Goal: Navigation & Orientation: Find specific page/section

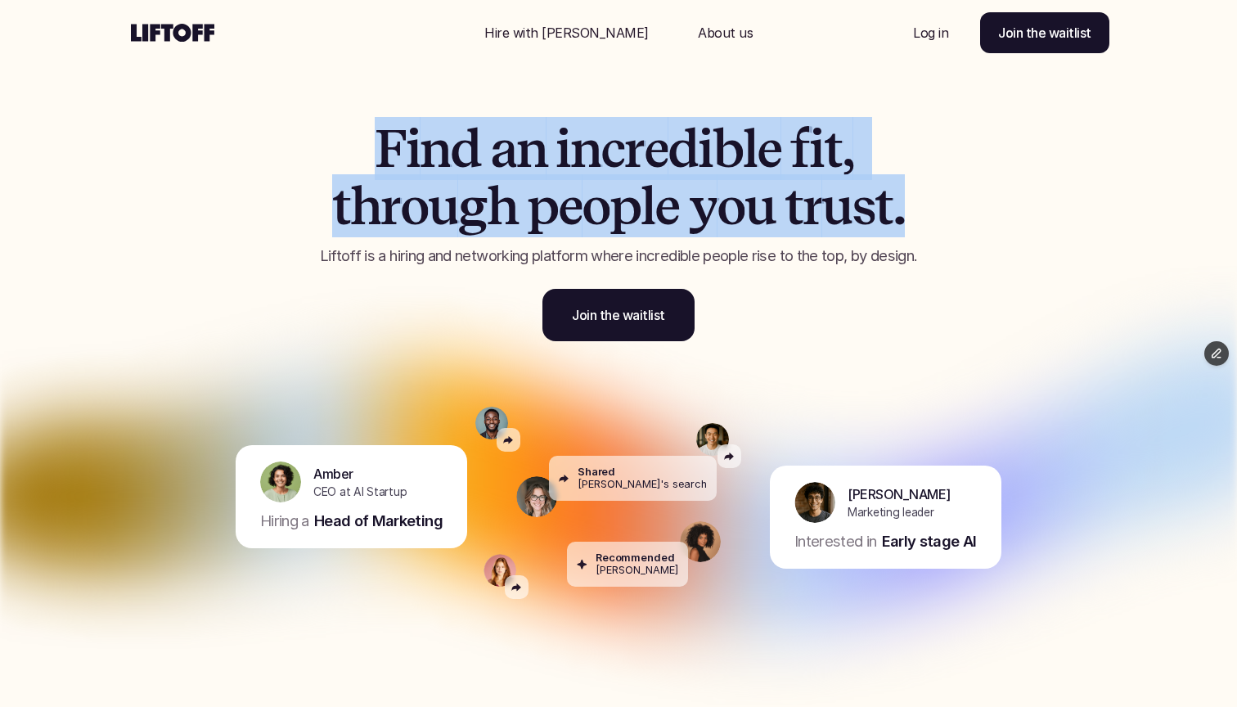
drag, startPoint x: 912, startPoint y: 232, endPoint x: 364, endPoint y: 141, distance: 555.9
click at [364, 141] on h1 "F i n d a n i n c r e d i b l e f i t , t h r o u g h p e o p l e y o u t r u s…" at bounding box center [619, 177] width 696 height 115
copy h1 "F i n d a n i n c r e d i b l e f i t , t h r o u g h p e o p l e y o u t r u s…"
click at [543, 196] on span "p" at bounding box center [542, 206] width 31 height 57
drag, startPoint x: 389, startPoint y: 151, endPoint x: 937, endPoint y: 187, distance: 549.5
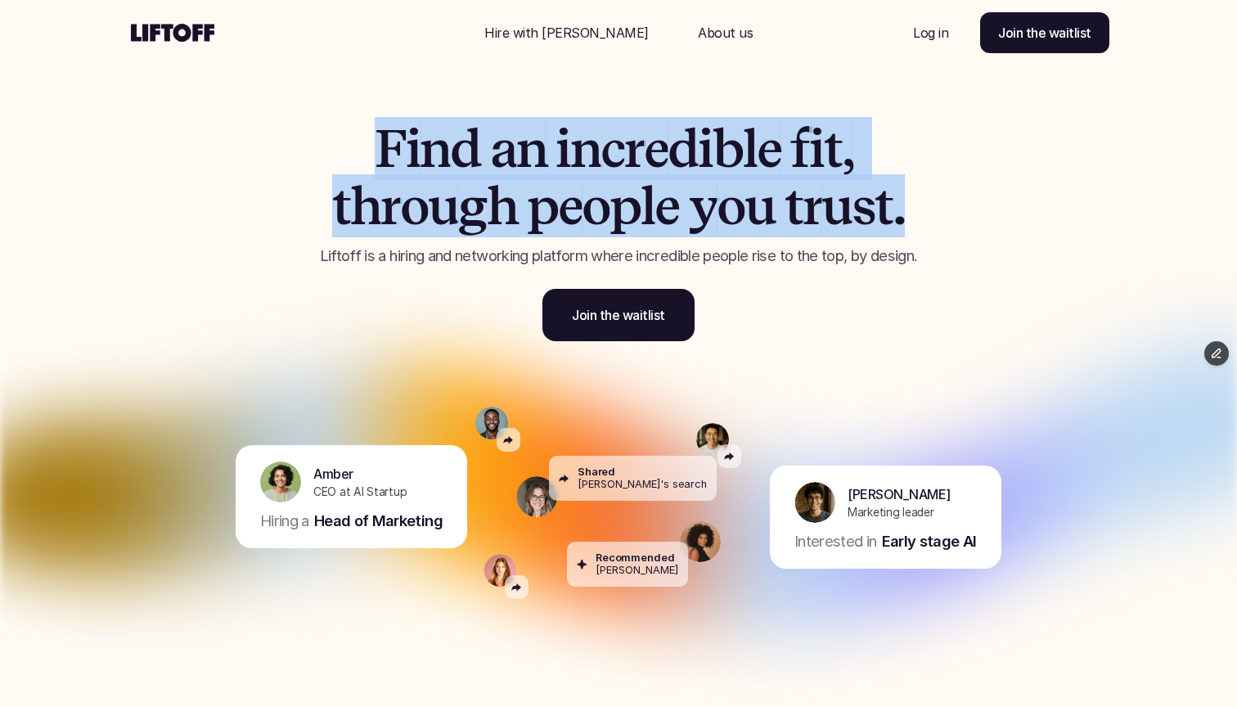
click at [937, 187] on h1 "F i n d a n i n c r e d i b l e f i t , t h r o u g h p e o p l e y o u t r u s…" at bounding box center [619, 177] width 696 height 115
copy h1 "F i n d a n i n c r e d i b l e f i t , t h r o u g h p e o p l e y o u t r u s…"
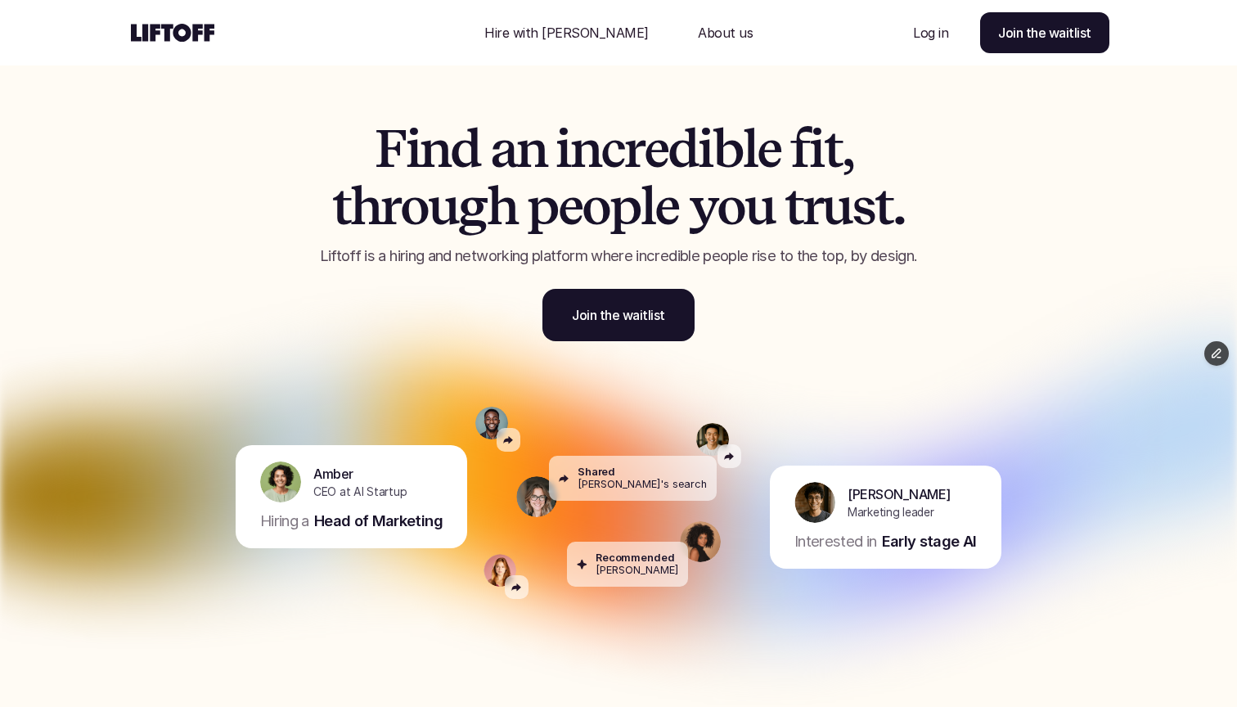
scroll to position [-4, 0]
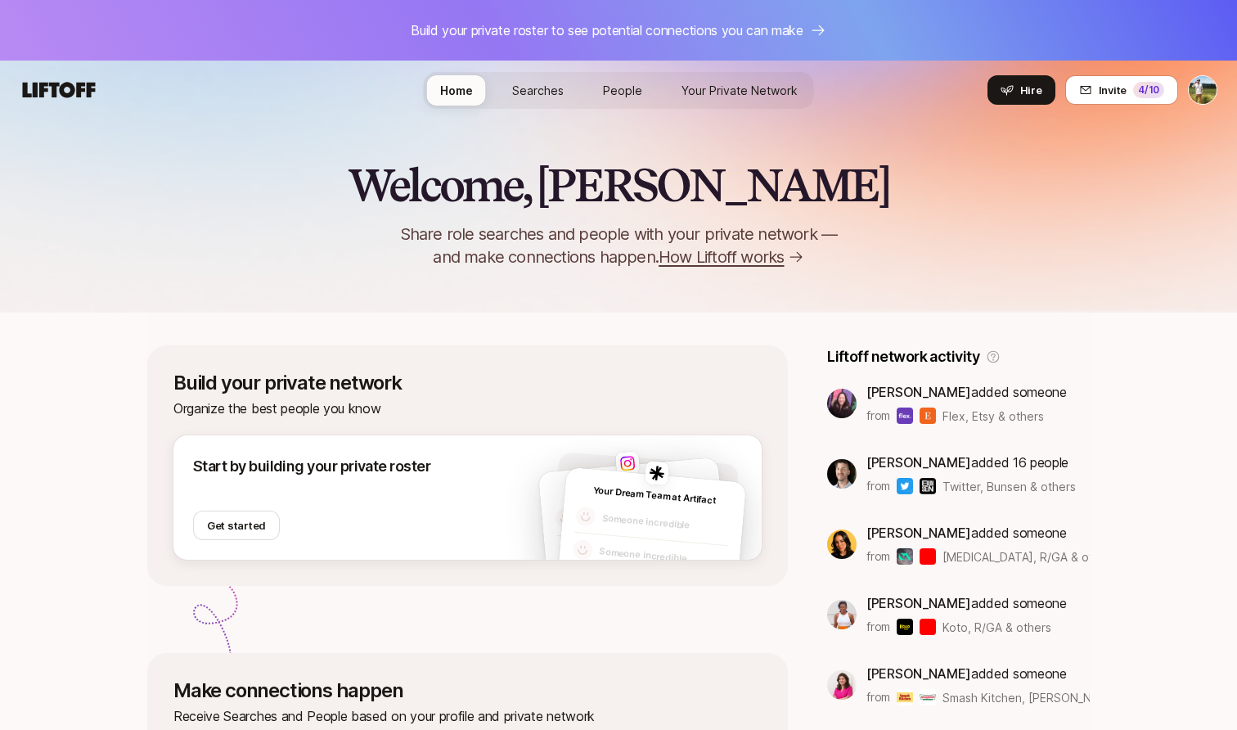
click at [539, 93] on span "Searches" at bounding box center [538, 90] width 52 height 17
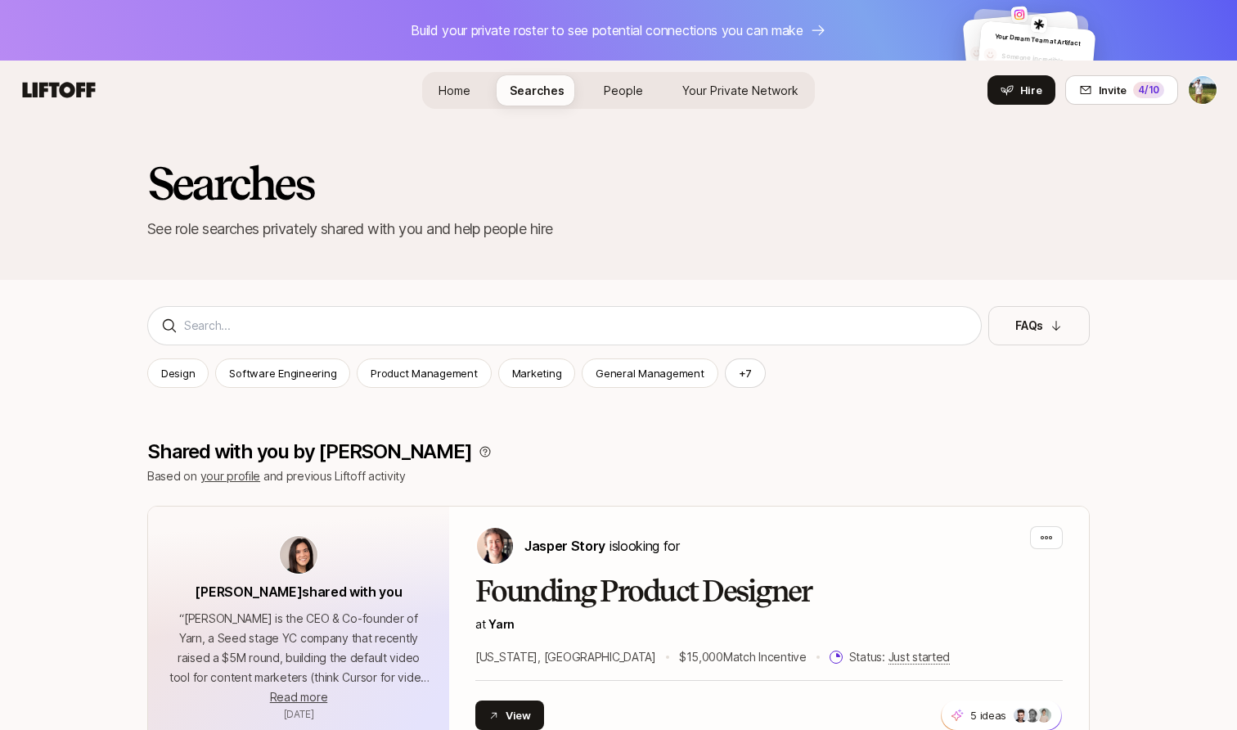
click at [630, 94] on span "People" at bounding box center [623, 90] width 39 height 17
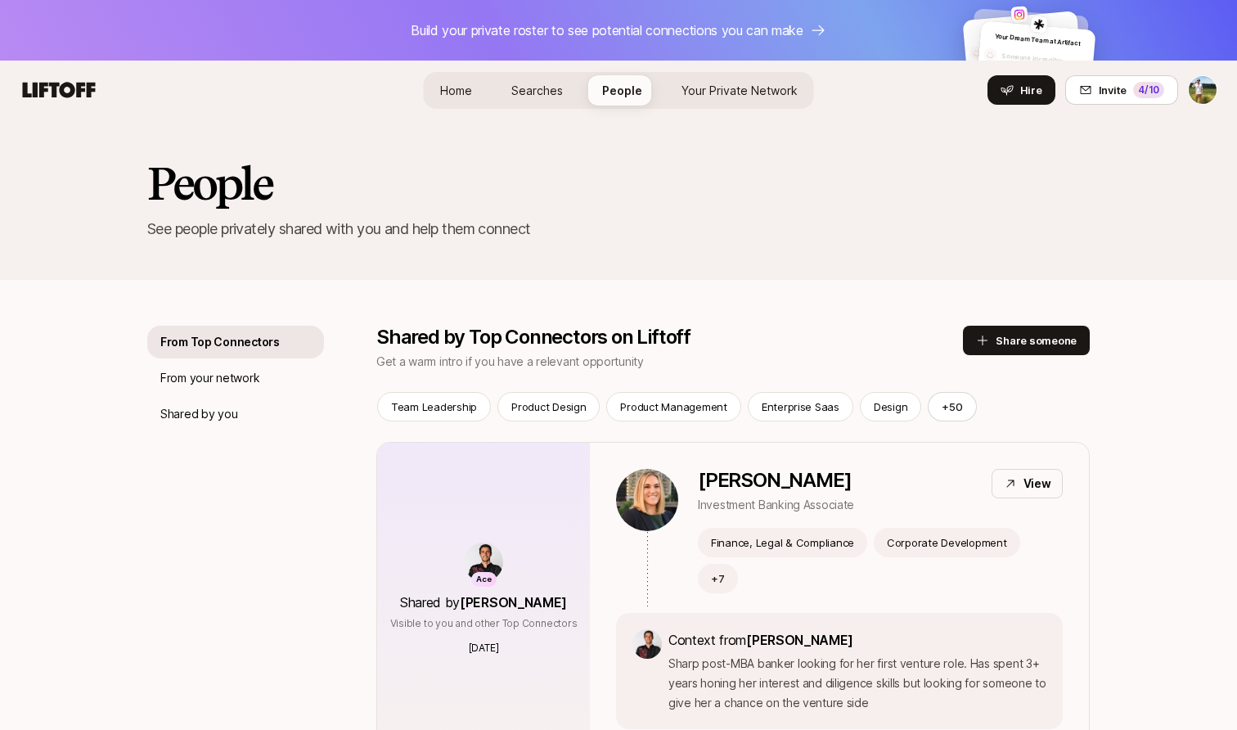
click at [697, 88] on span "Your Private Network" at bounding box center [740, 90] width 116 height 17
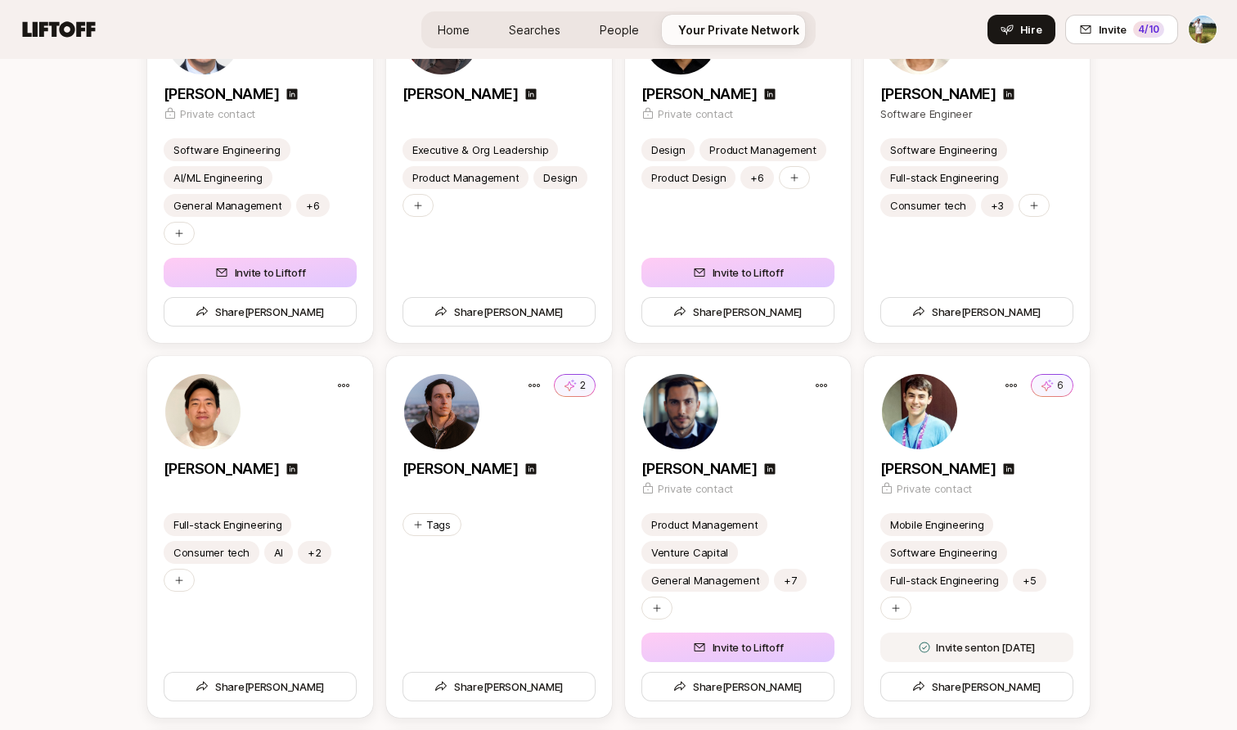
scroll to position [4489, 0]
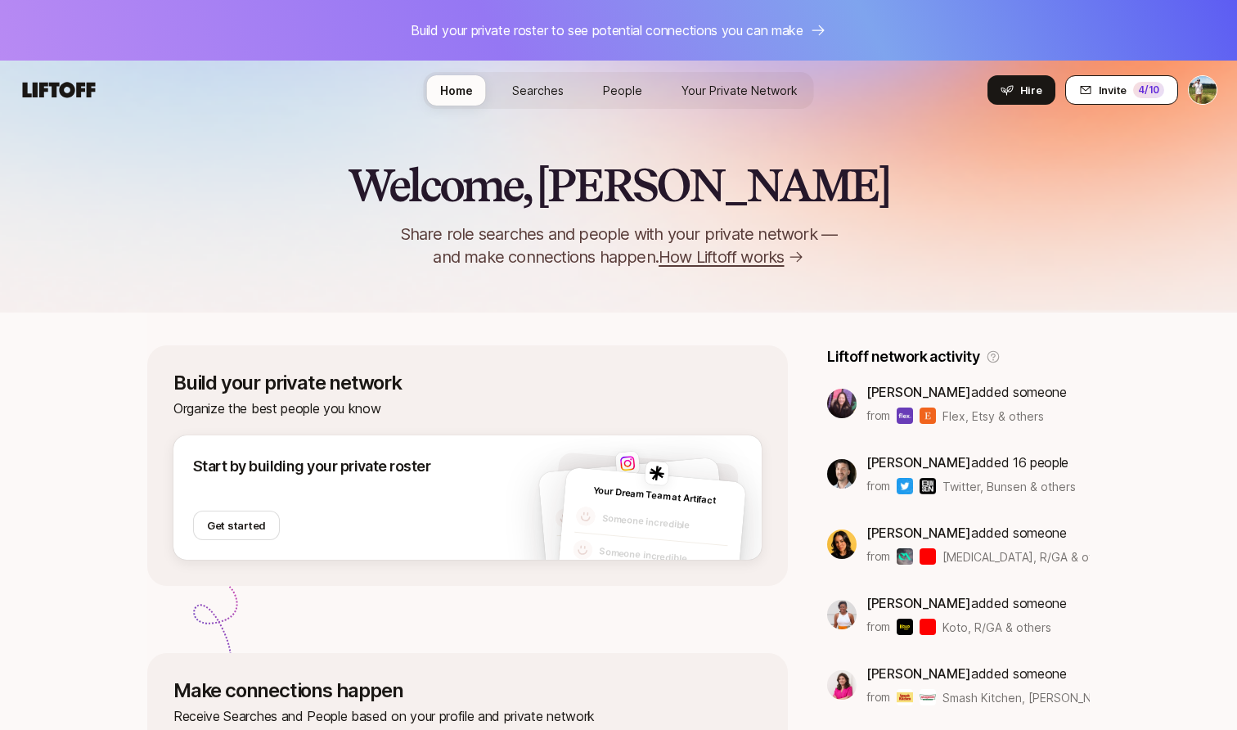
click at [1146, 94] on div "4 /10" at bounding box center [1148, 90] width 31 height 16
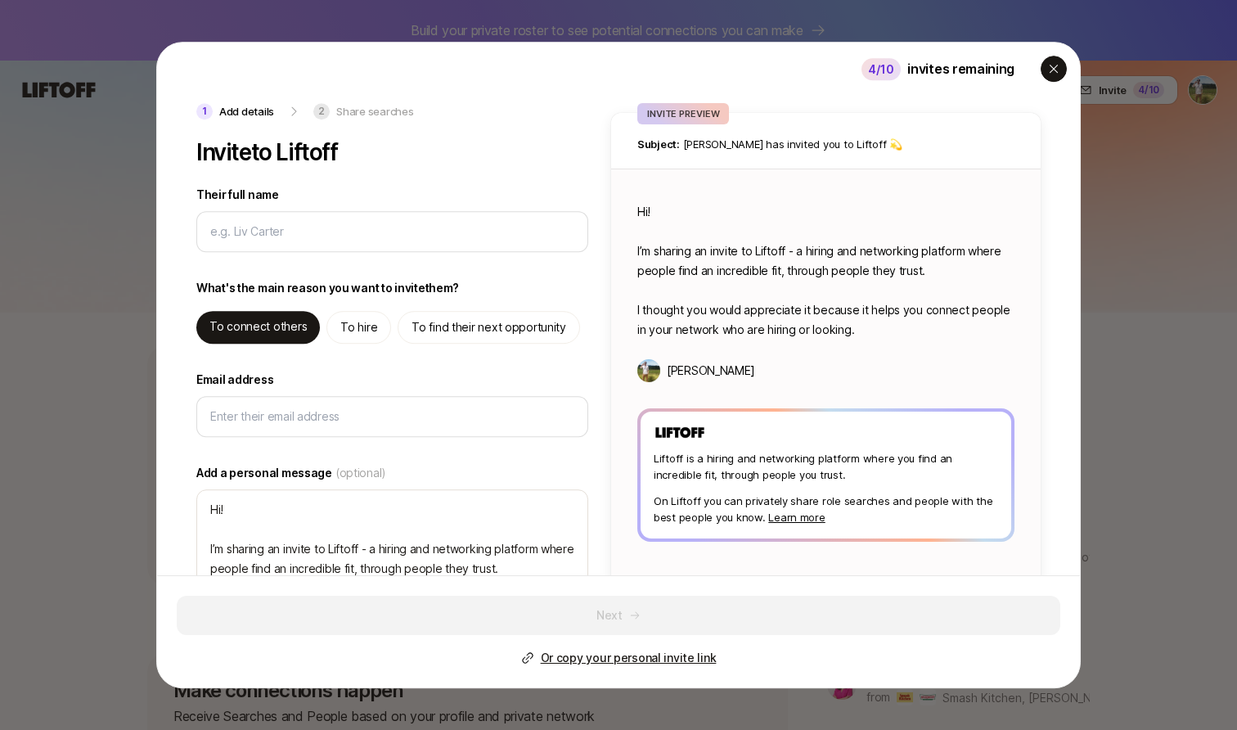
type textarea "x"
click at [1051, 72] on icon "button" at bounding box center [1054, 69] width 8 height 8
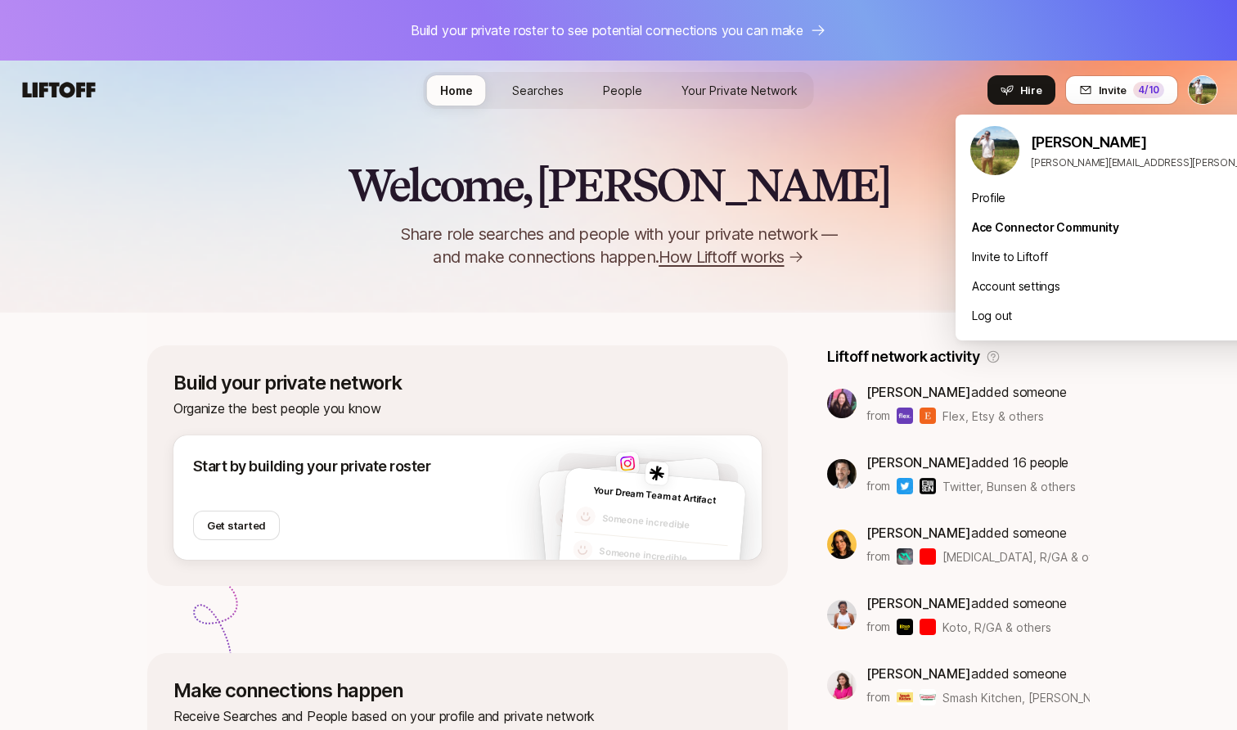
click at [1205, 86] on html "Build your private roster to see potential connections you can make Home Search…" at bounding box center [618, 365] width 1237 height 730
click at [1066, 282] on div "Account settings" at bounding box center [1158, 286] width 405 height 29
